Goal: Transaction & Acquisition: Purchase product/service

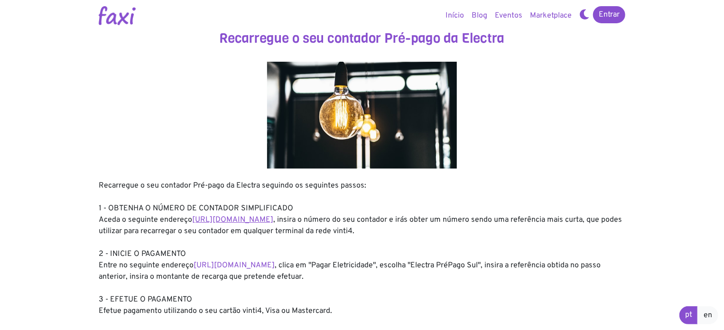
click at [253, 222] on link "https://entidadeservico.vinti4.cv/prepago" at bounding box center [232, 219] width 81 height 9
click at [275, 267] on link "https://faxi.online/bill-payment/2" at bounding box center [234, 265] width 81 height 9
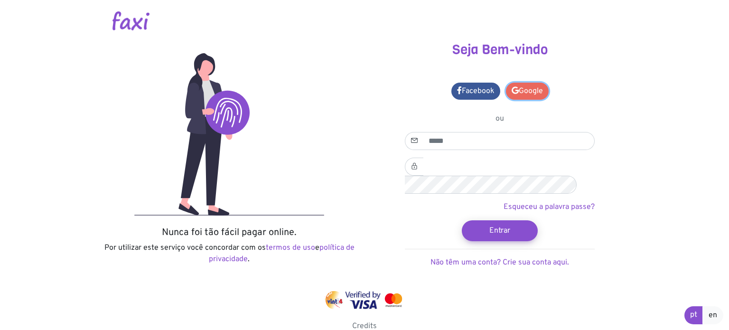
click at [522, 88] on link "Google" at bounding box center [527, 91] width 43 height 17
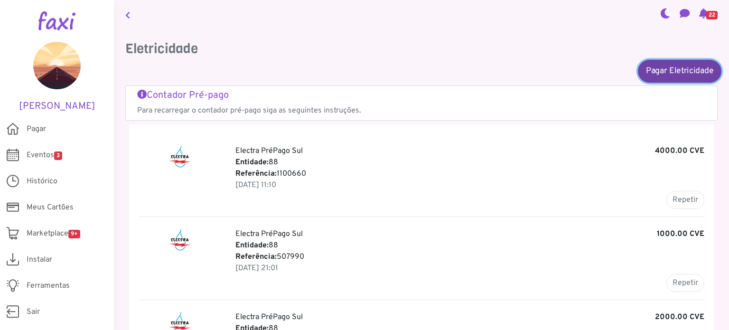
click at [663, 67] on link "Pagar Eletricidade" at bounding box center [680, 70] width 84 height 23
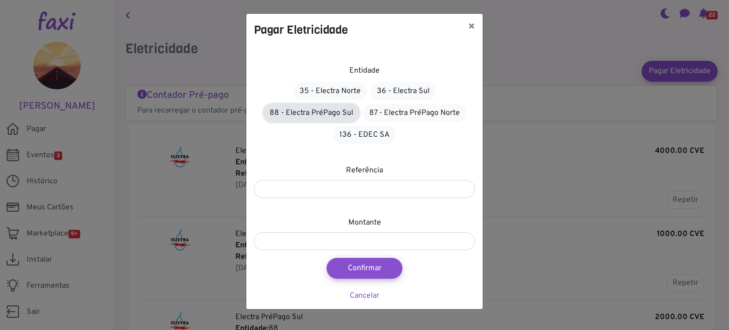
click at [338, 112] on link "88 - Electra PréPago Sul" at bounding box center [311, 113] width 96 height 18
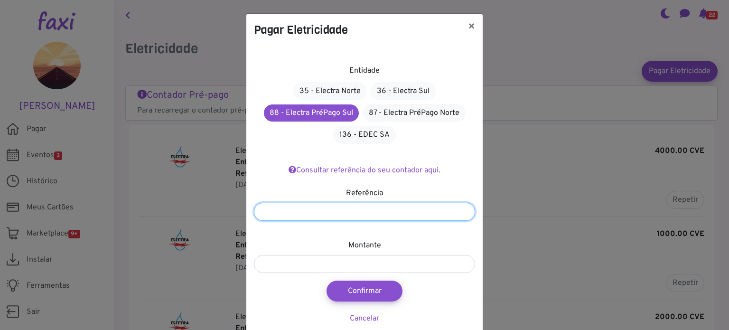
click at [377, 211] on input "number" at bounding box center [364, 212] width 221 height 18
paste input "*******"
type input "*******"
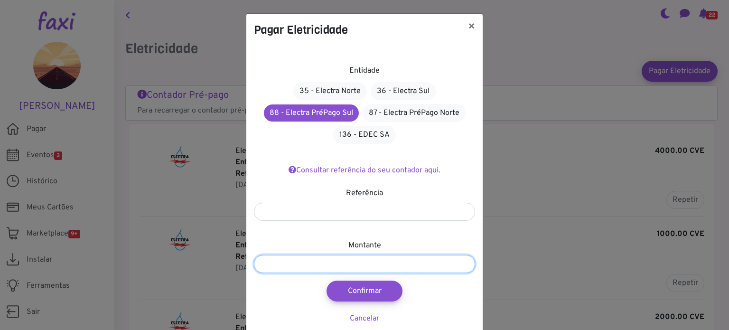
click at [377, 261] on input "number" at bounding box center [364, 264] width 221 height 18
type input "****"
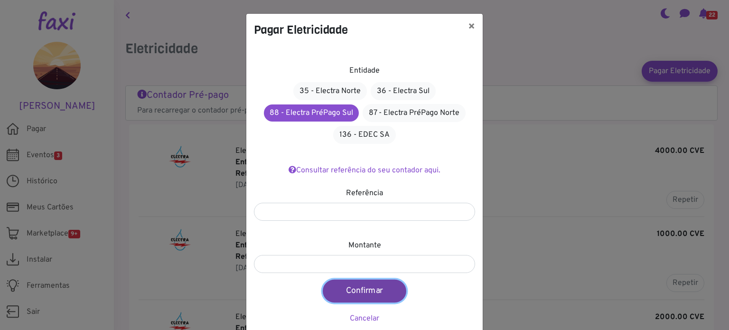
click at [381, 292] on button "Confirmar" at bounding box center [365, 291] width 84 height 23
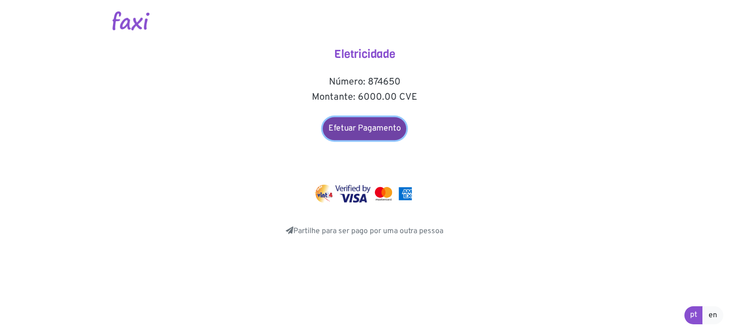
click at [349, 134] on link "Efetuar Pagamento" at bounding box center [365, 128] width 84 height 23
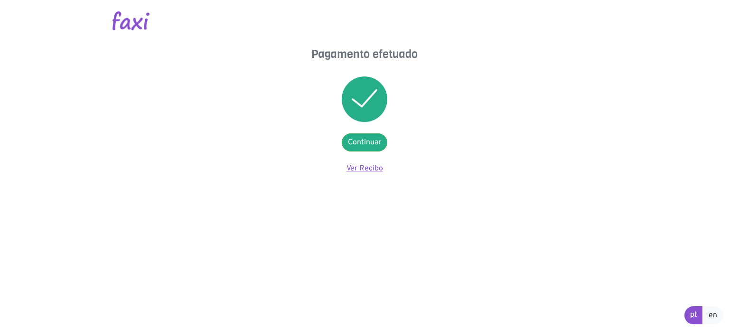
click at [371, 165] on link "Ver Recibo" at bounding box center [364, 168] width 37 height 9
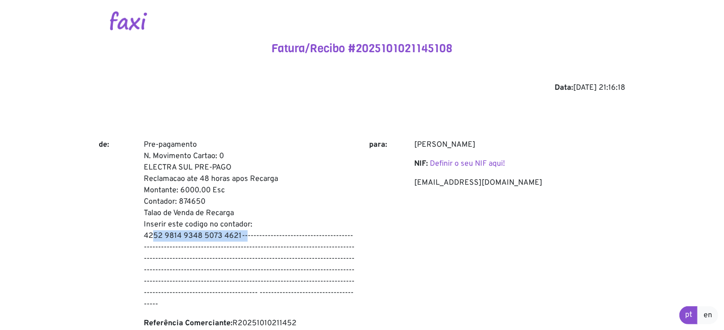
drag, startPoint x: 144, startPoint y: 236, endPoint x: 239, endPoint y: 237, distance: 94.5
click at [239, 237] on p "Pre-pagamento N. Movimento Cartao: 0 ELECTRA SUL PRE-PAGO Reclamacao ate 48 hor…" at bounding box center [249, 224] width 211 height 171
copy p "4252 9814 9348 5073 4621"
